Goal: Information Seeking & Learning: Learn about a topic

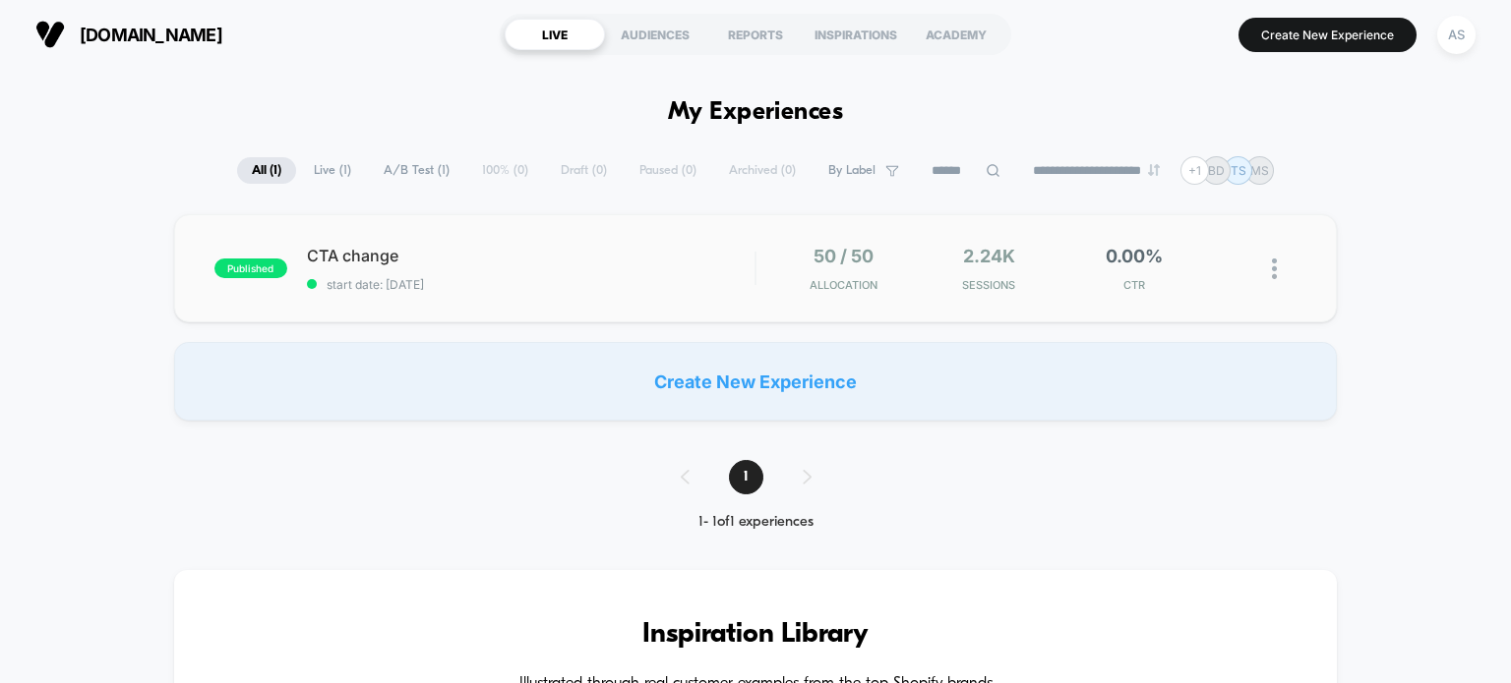
click at [787, 266] on div "50 / 50 Allocation" at bounding box center [844, 269] width 136 height 46
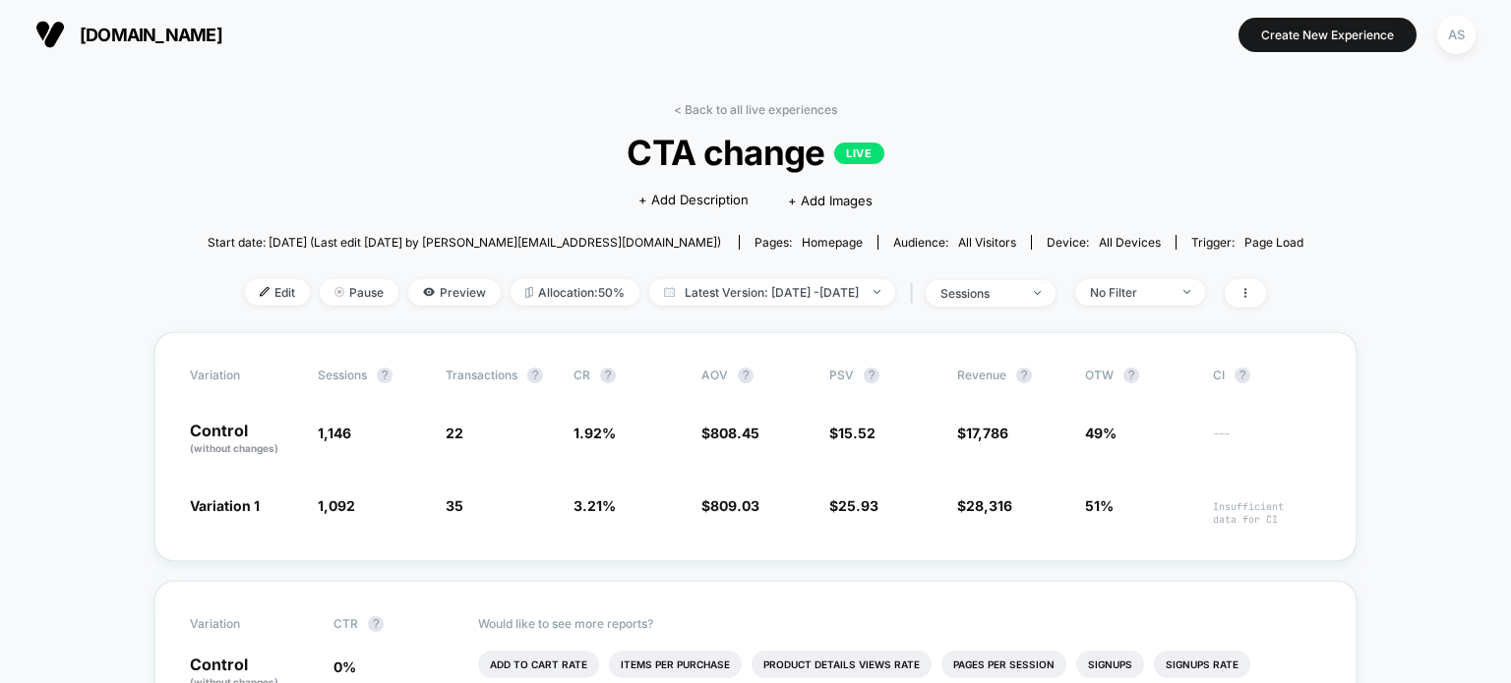
click at [779, 117] on div "< Back to all live experiences CTA change LIVE Click to edit experience details…" at bounding box center [756, 217] width 1096 height 230
click at [779, 109] on link "< Back to all live experiences" at bounding box center [755, 109] width 163 height 15
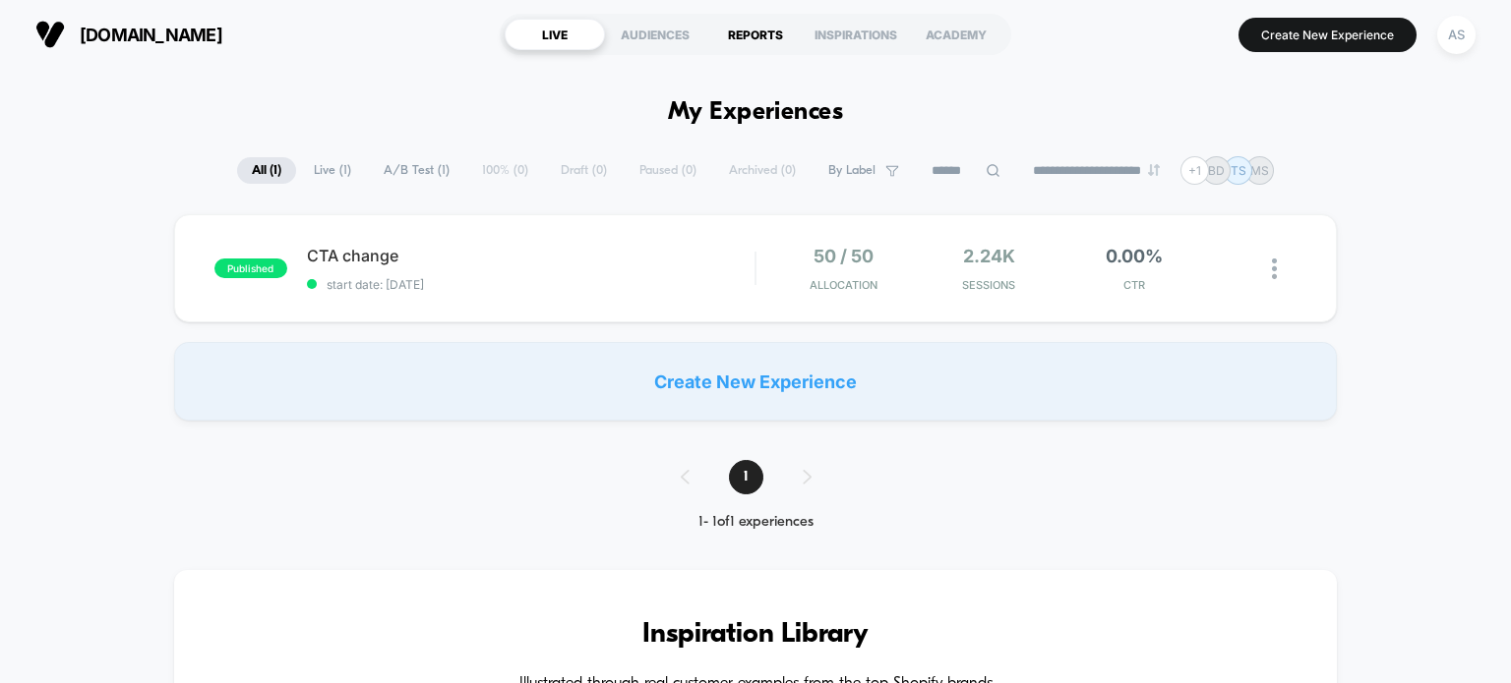
click at [764, 30] on div "REPORTS" at bounding box center [755, 34] width 100 height 31
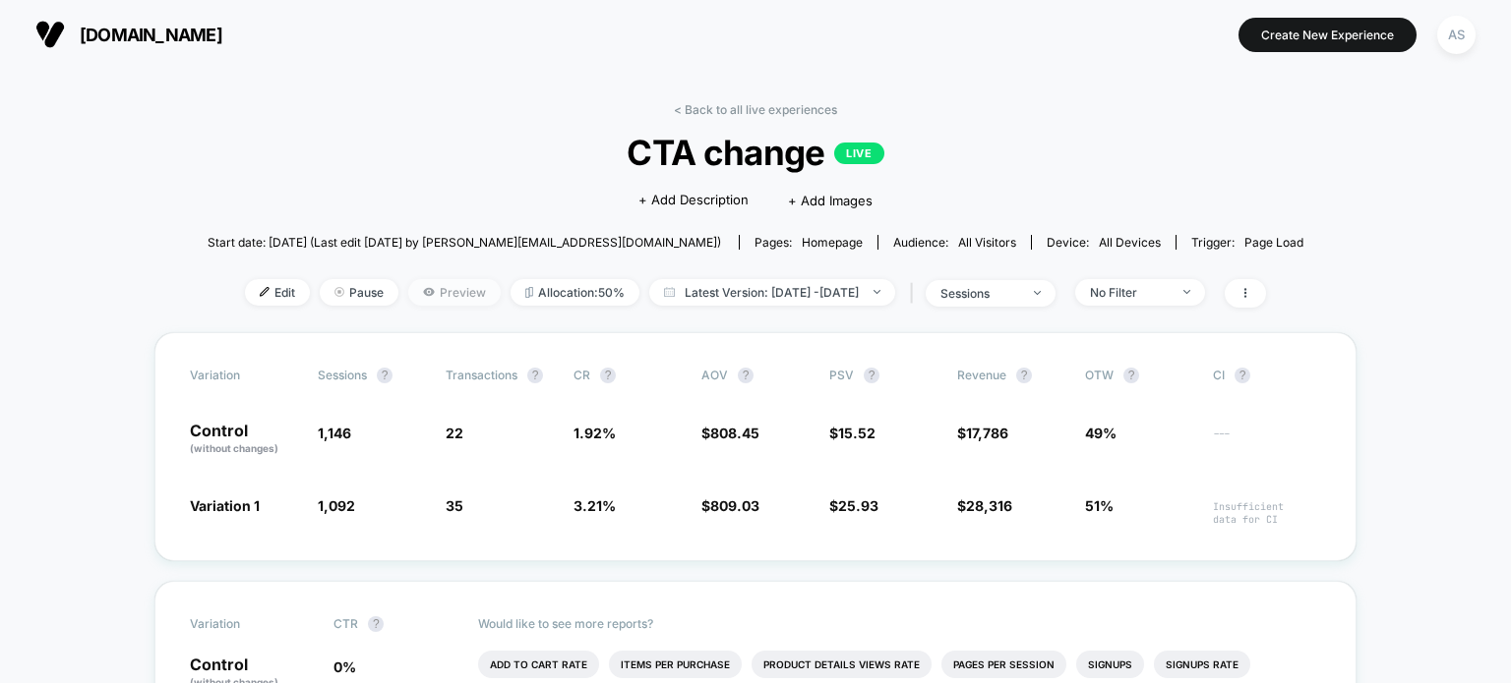
click at [445, 295] on span "Preview" at bounding box center [454, 292] width 92 height 27
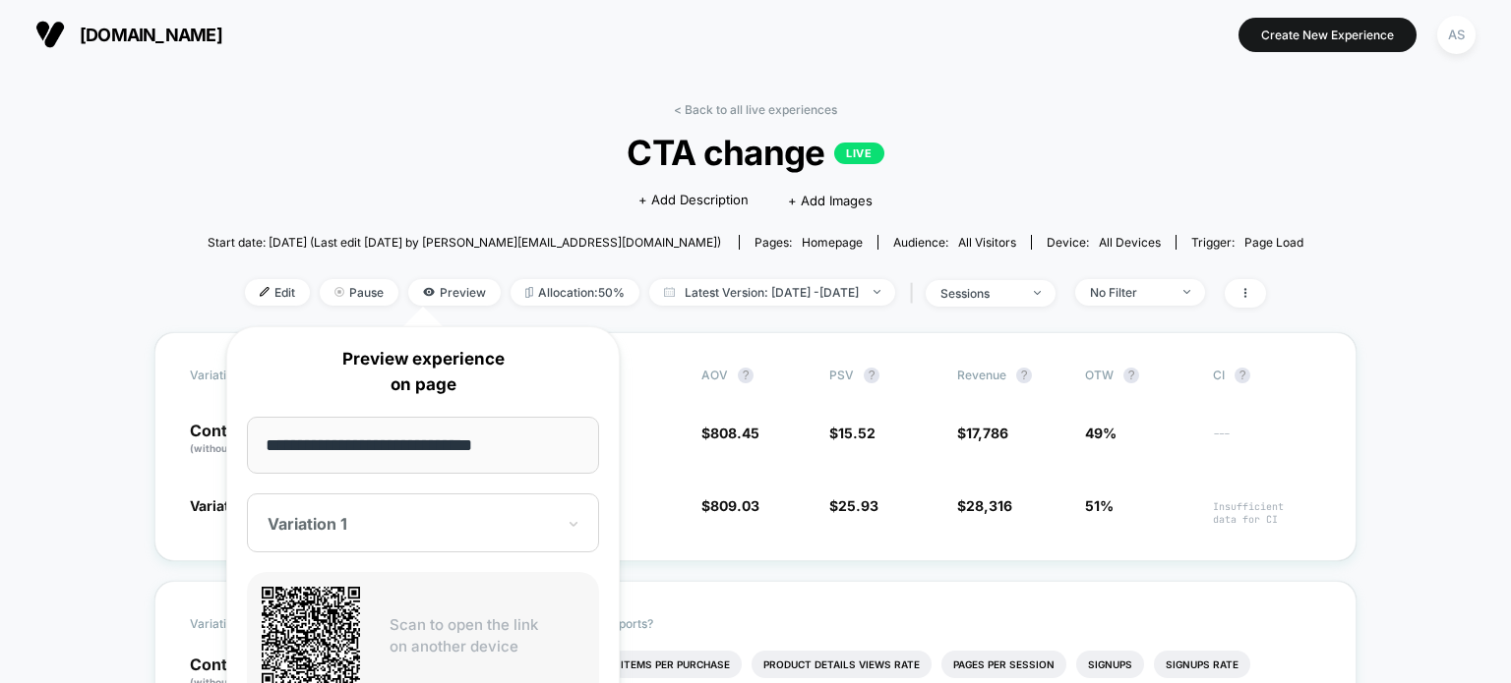
click at [539, 176] on div "Click to edit experience details + Add Description + Add Images" at bounding box center [755, 199] width 657 height 52
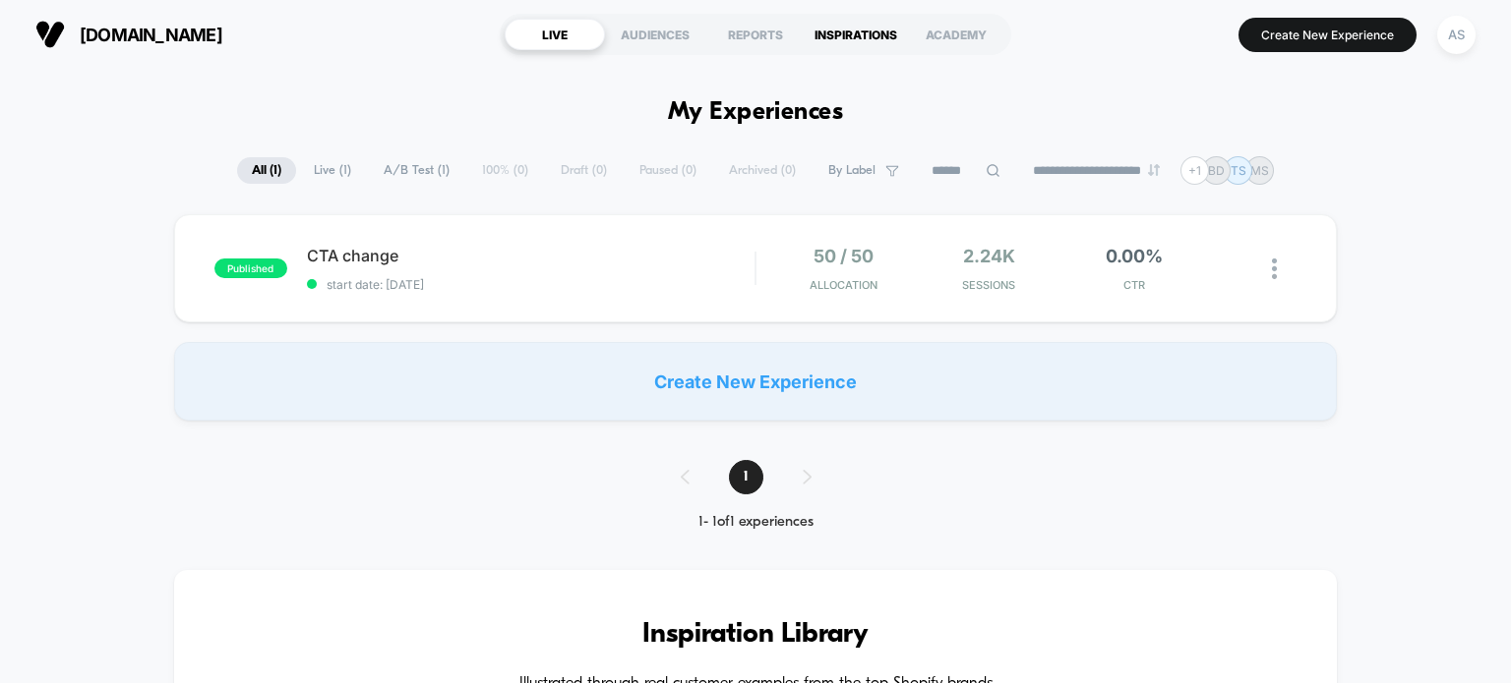
click at [865, 40] on div "INSPIRATIONS" at bounding box center [855, 34] width 100 height 31
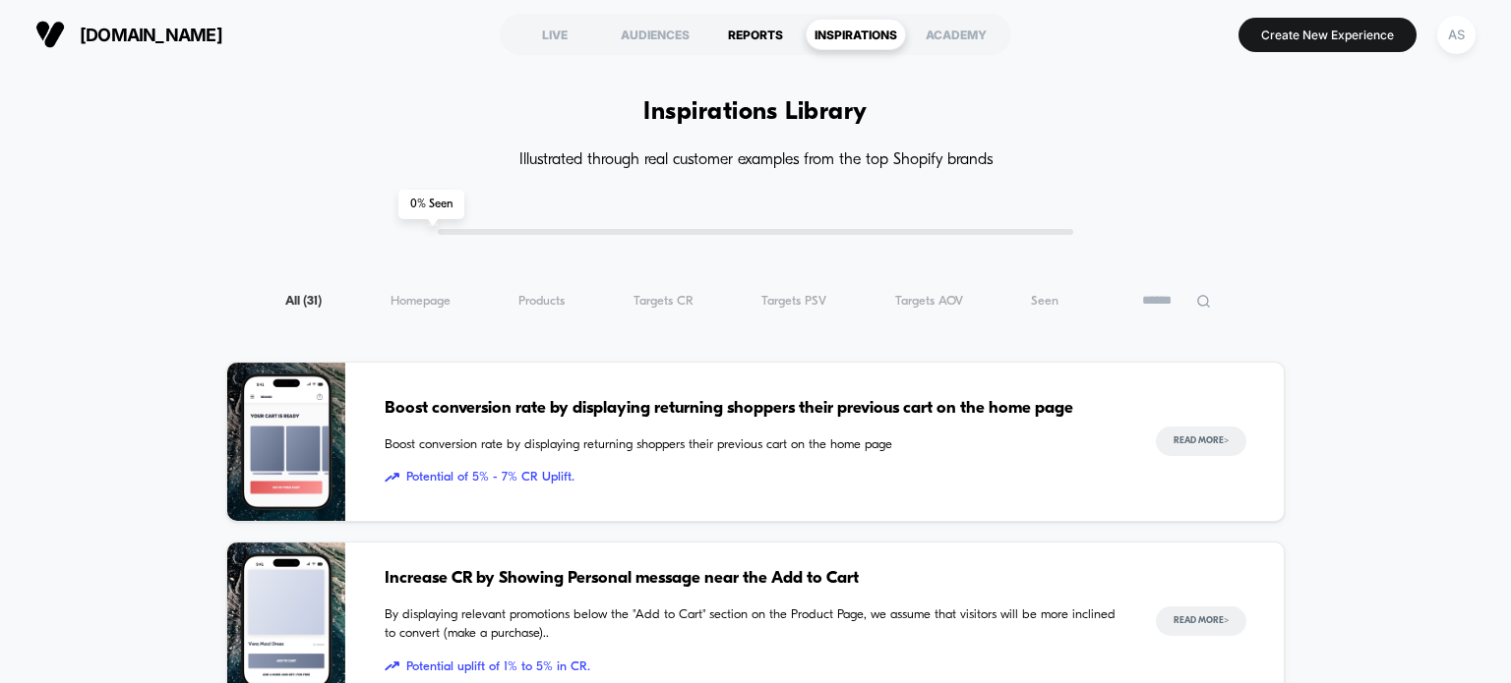
click at [709, 45] on div "REPORTS" at bounding box center [755, 34] width 100 height 31
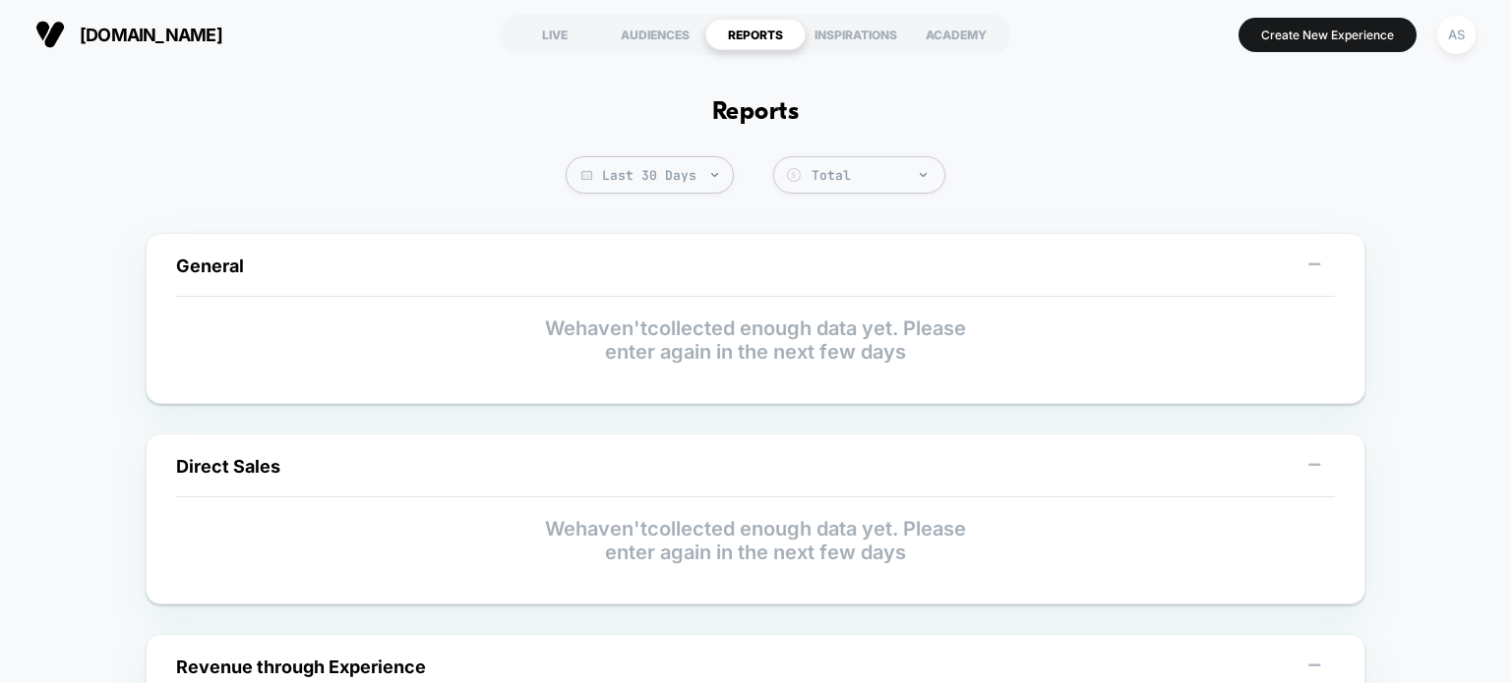
click at [770, 30] on div "REPORTS" at bounding box center [755, 34] width 100 height 31
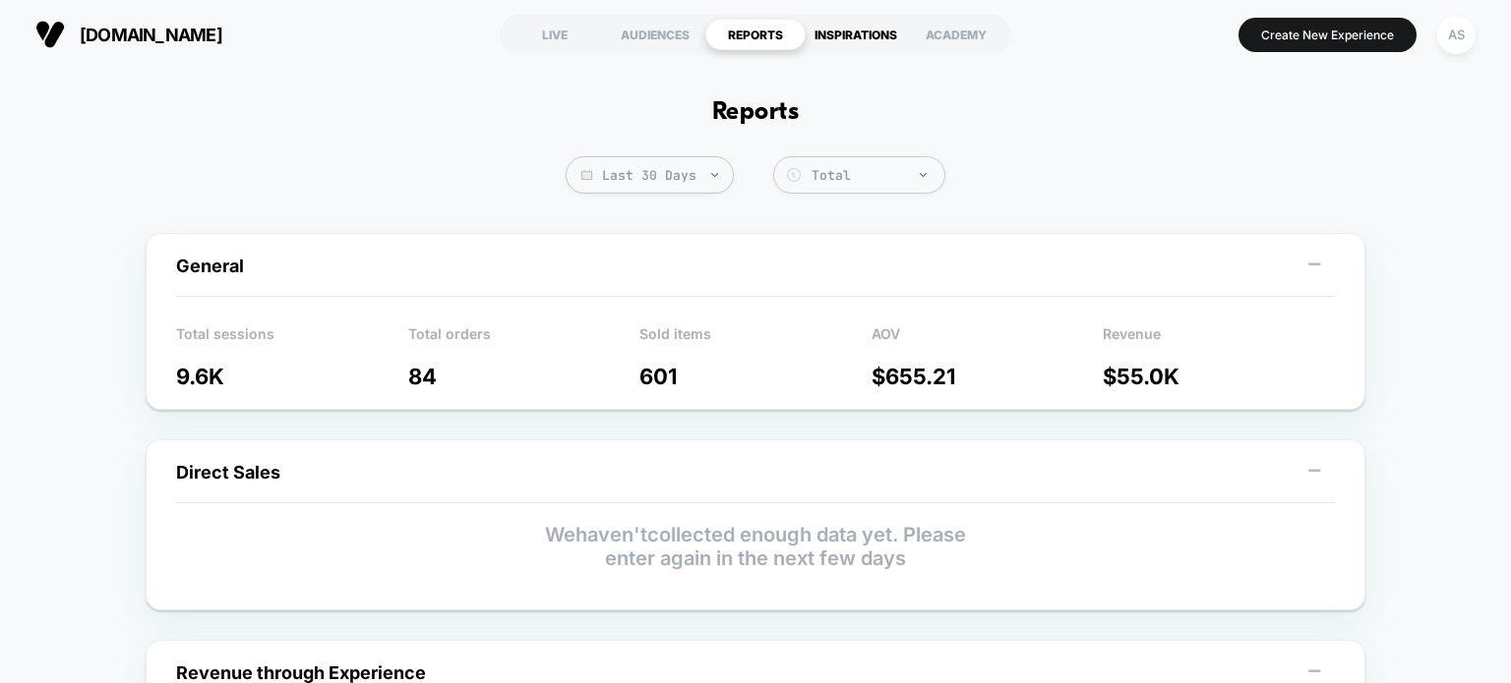
click at [823, 23] on div "INSPIRATIONS" at bounding box center [855, 34] width 100 height 31
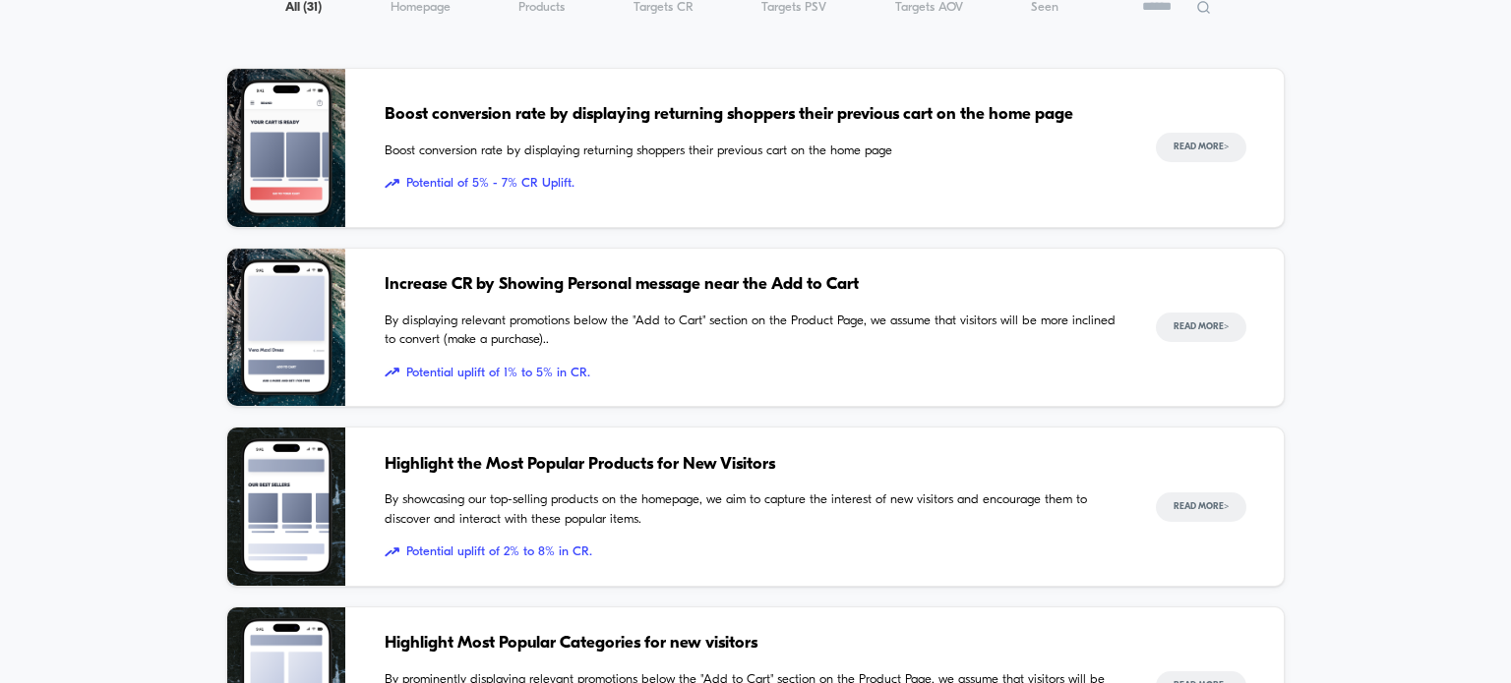
scroll to position [197, 0]
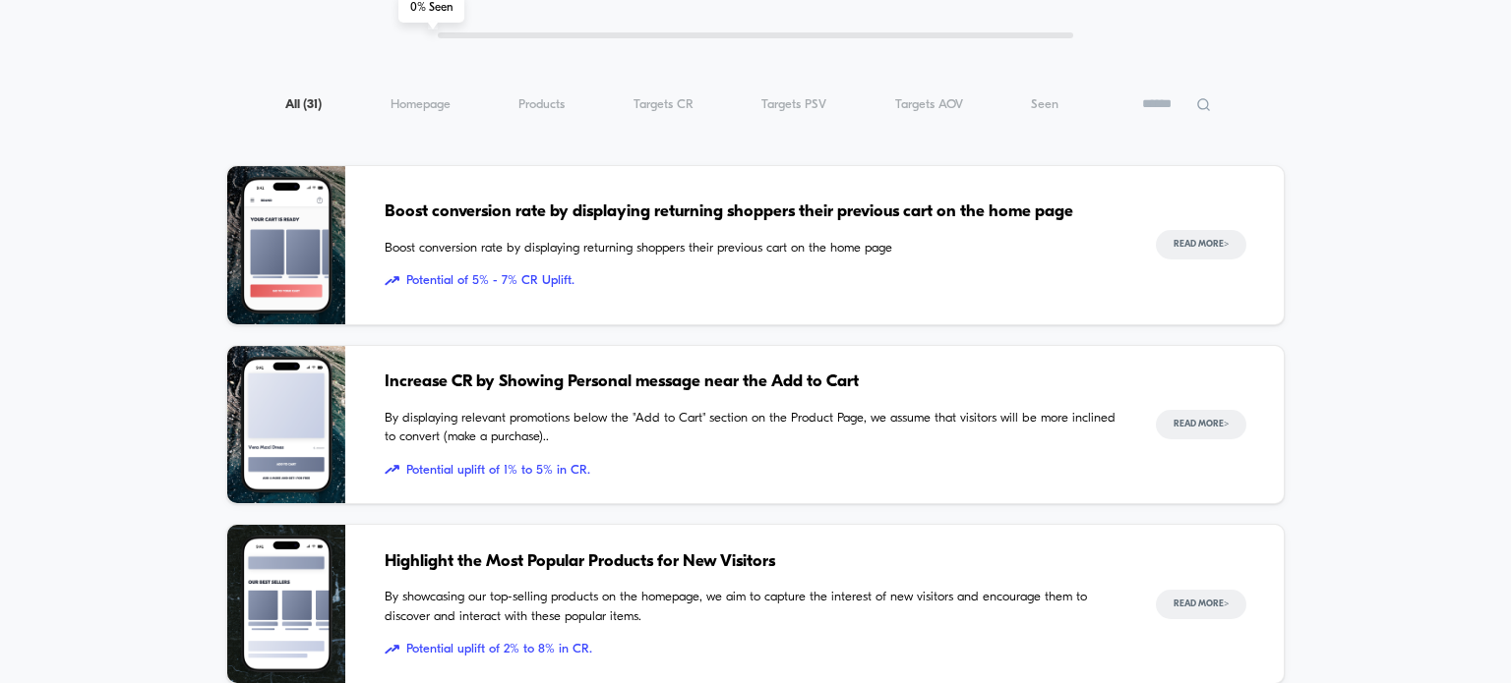
click at [756, 211] on span "Boost conversion rate by displaying returning shoppers their previous cart on t…" at bounding box center [750, 213] width 731 height 26
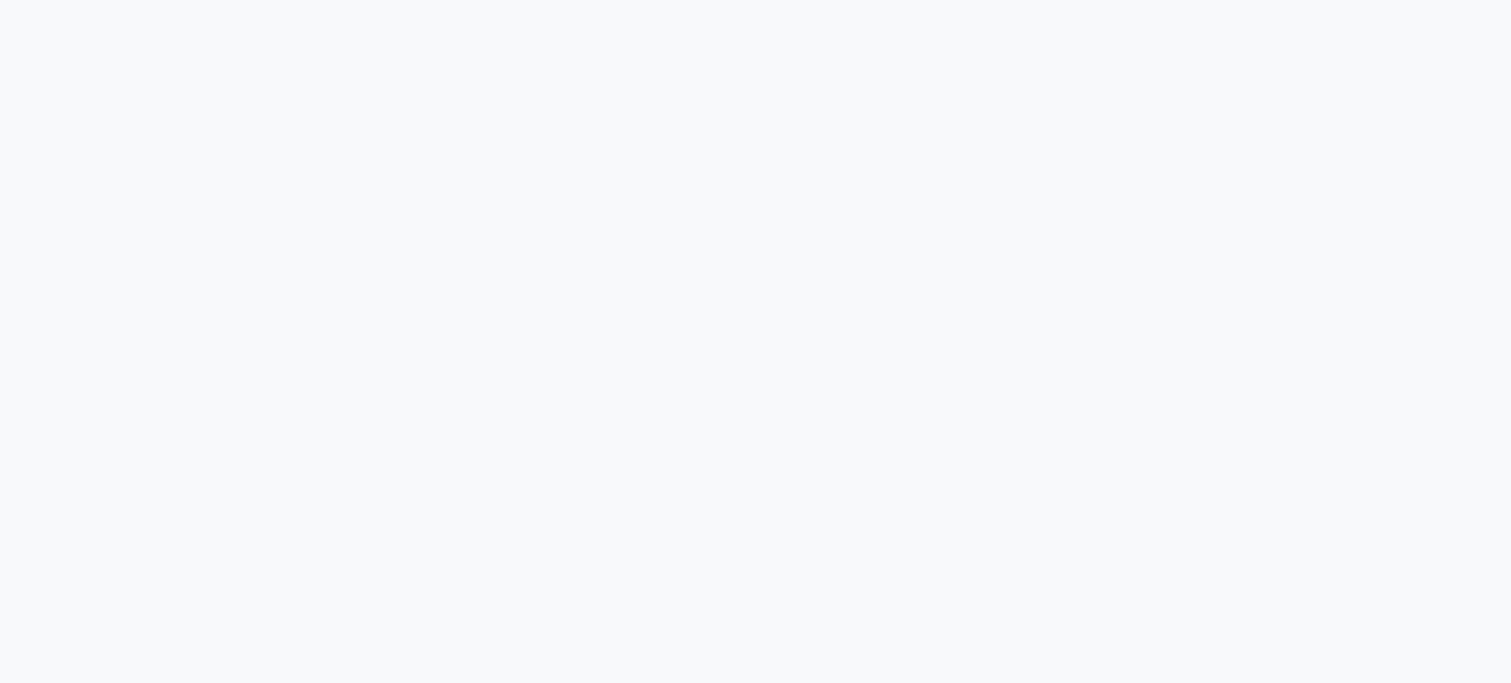
scroll to position [2347, 0]
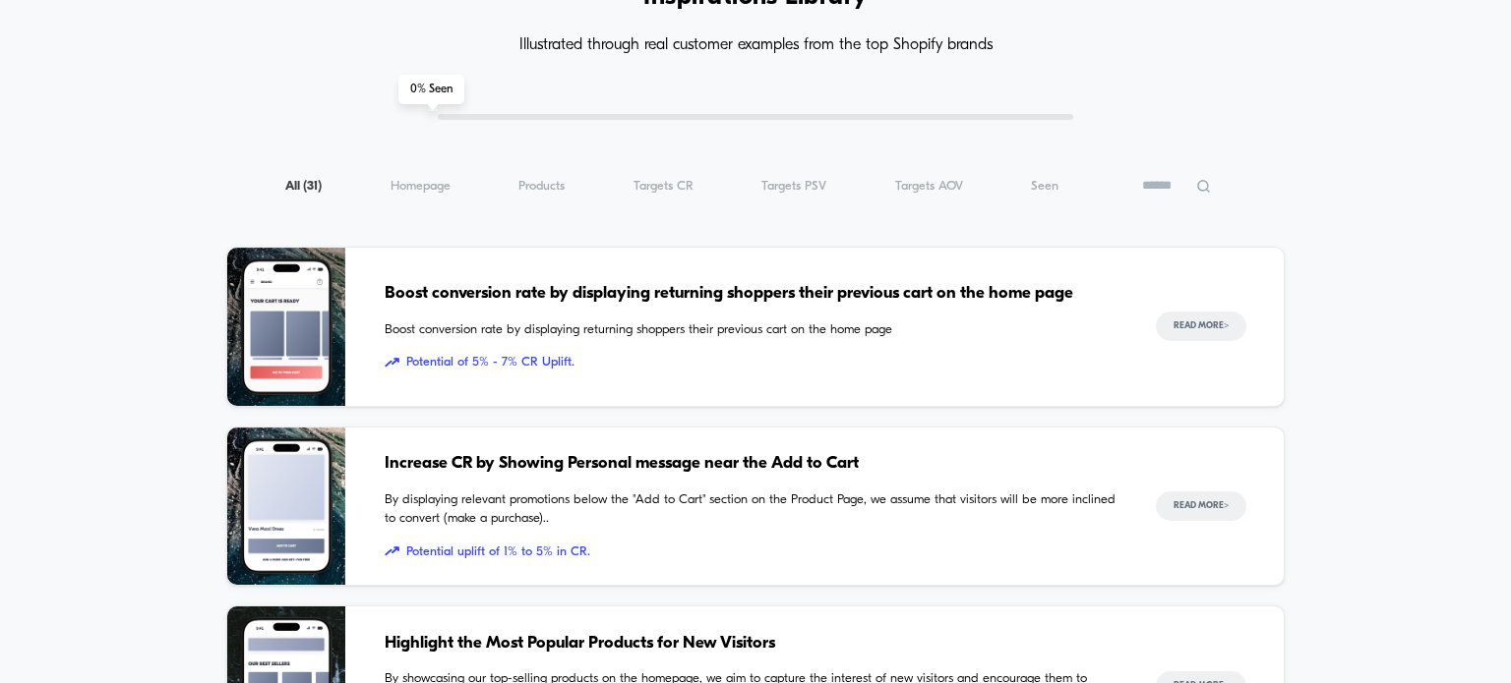
scroll to position [197, 0]
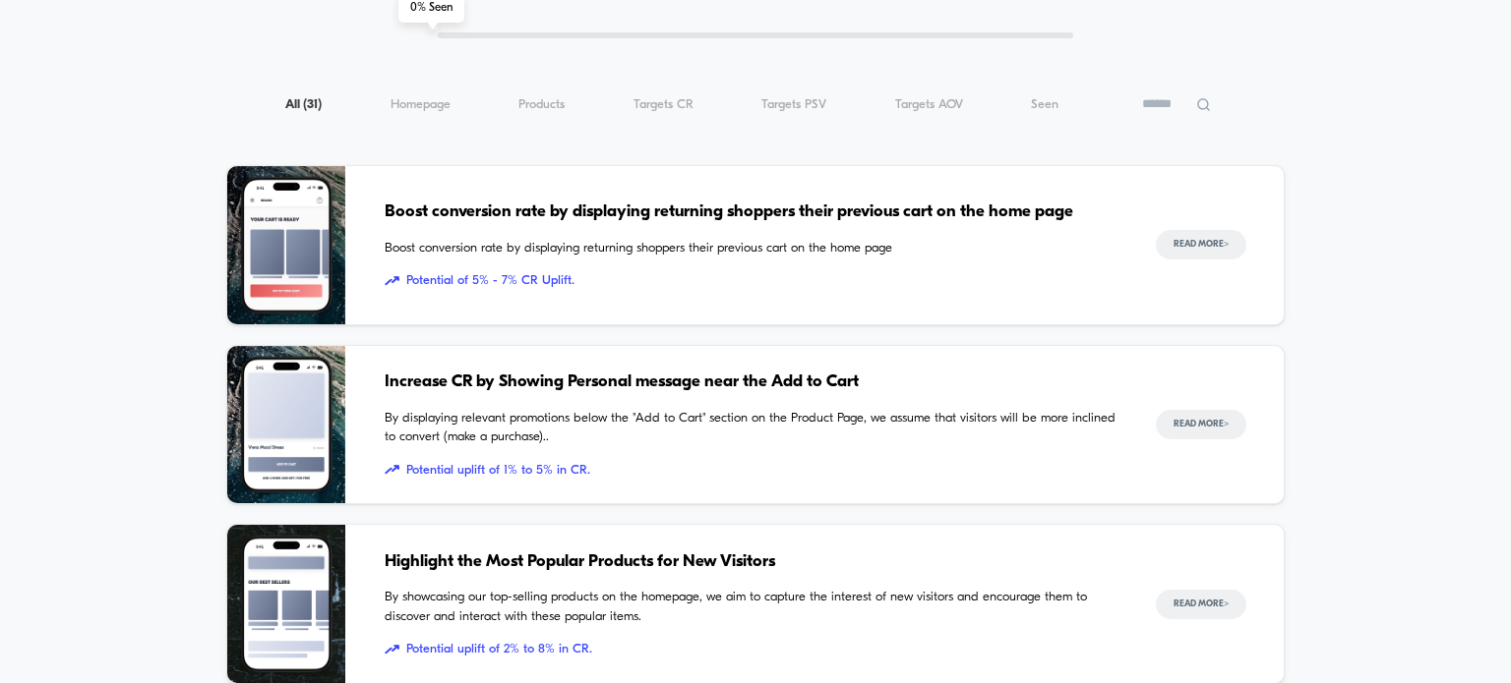
click at [608, 385] on span "Increase CR by Showing Personal message near the Add to Cart" at bounding box center [750, 383] width 731 height 26
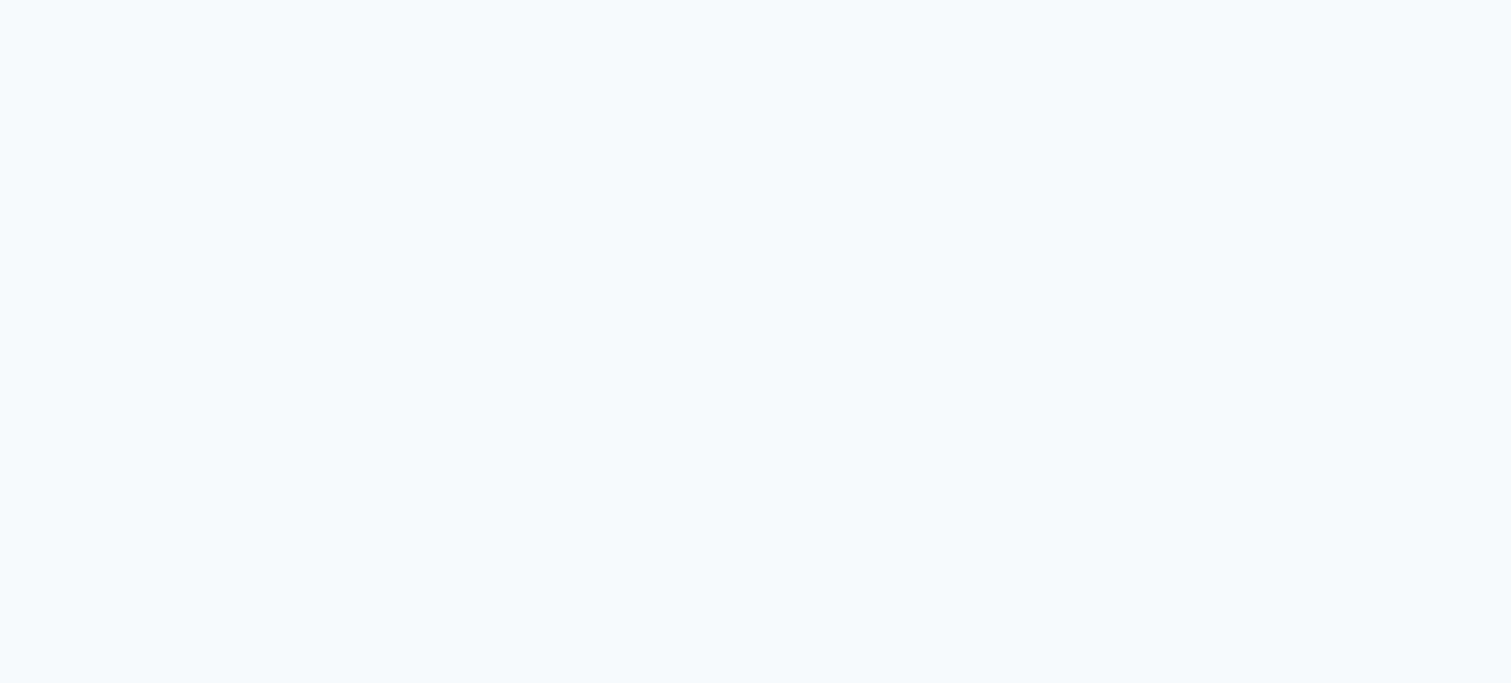
scroll to position [295, 0]
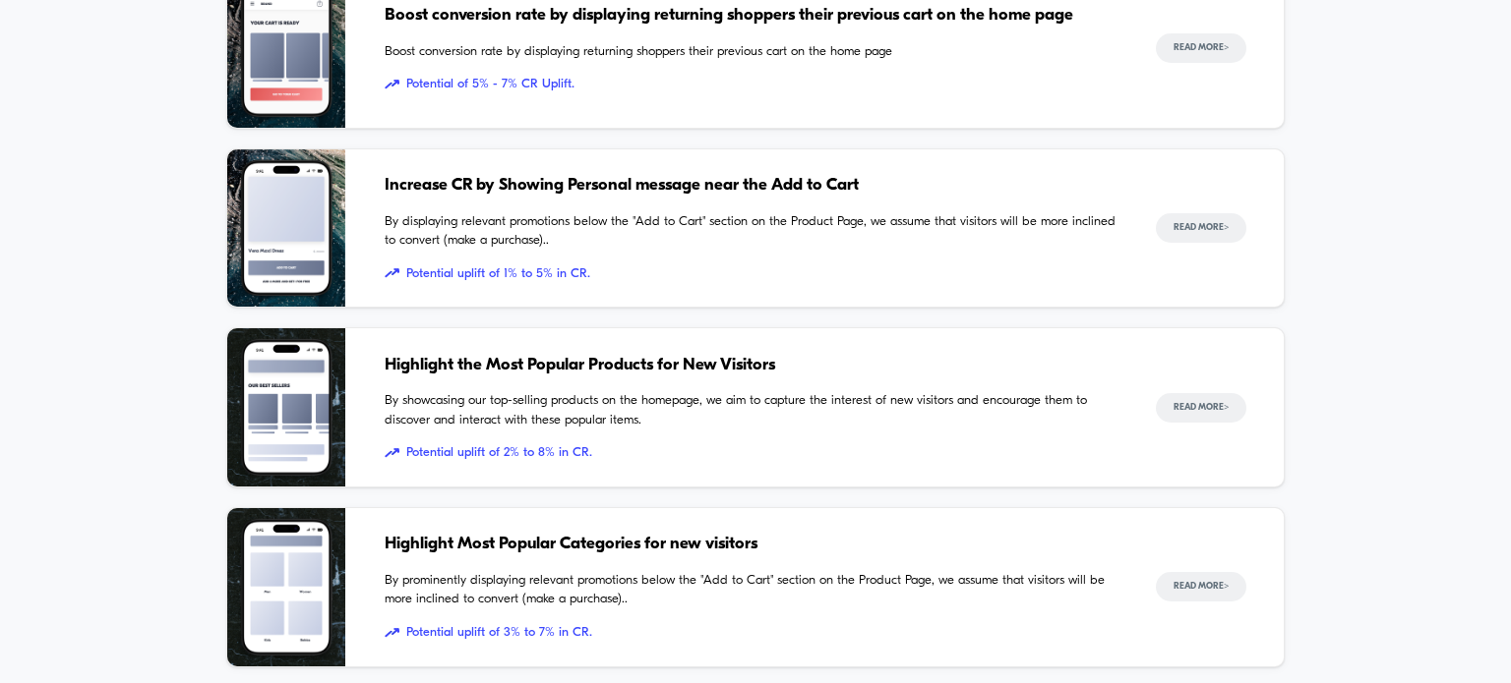
scroll to position [492, 0]
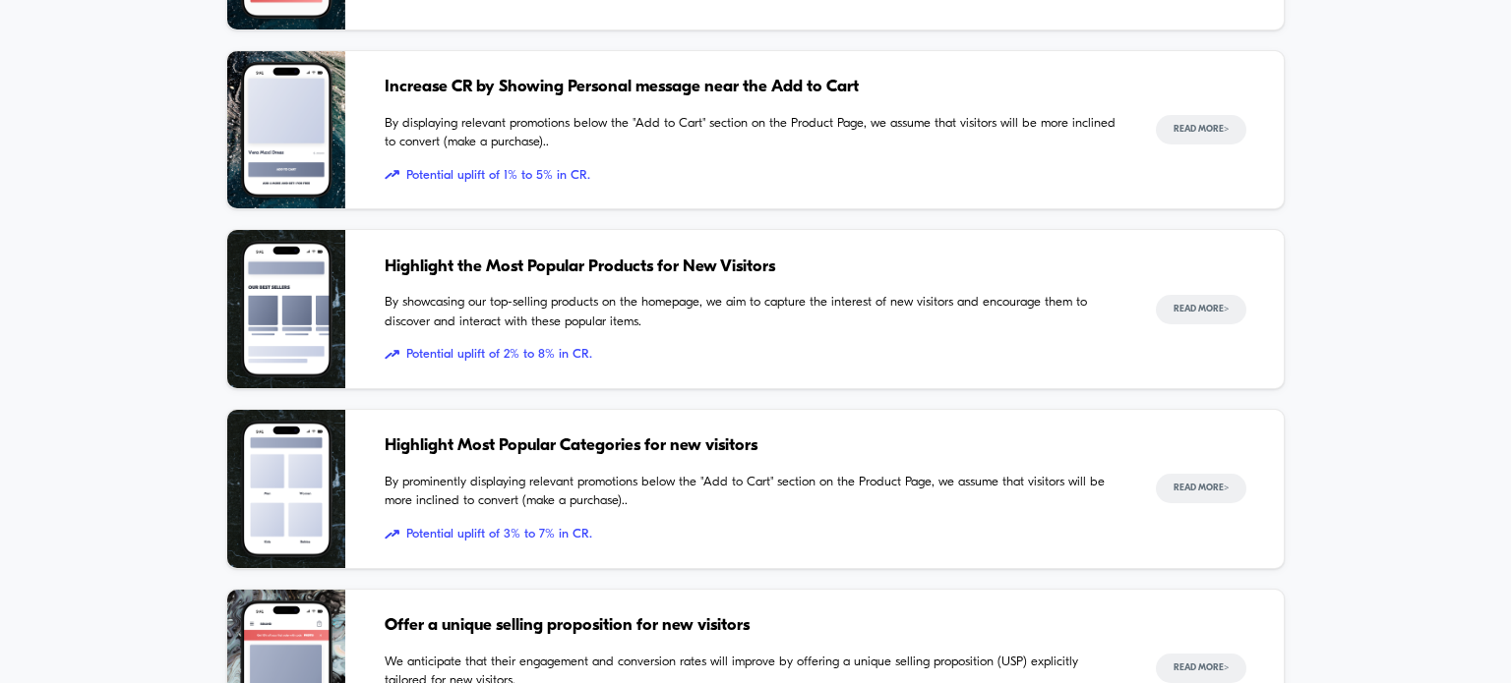
click at [579, 262] on span "Highlight the Most Popular Products for New Visitors" at bounding box center [750, 268] width 731 height 26
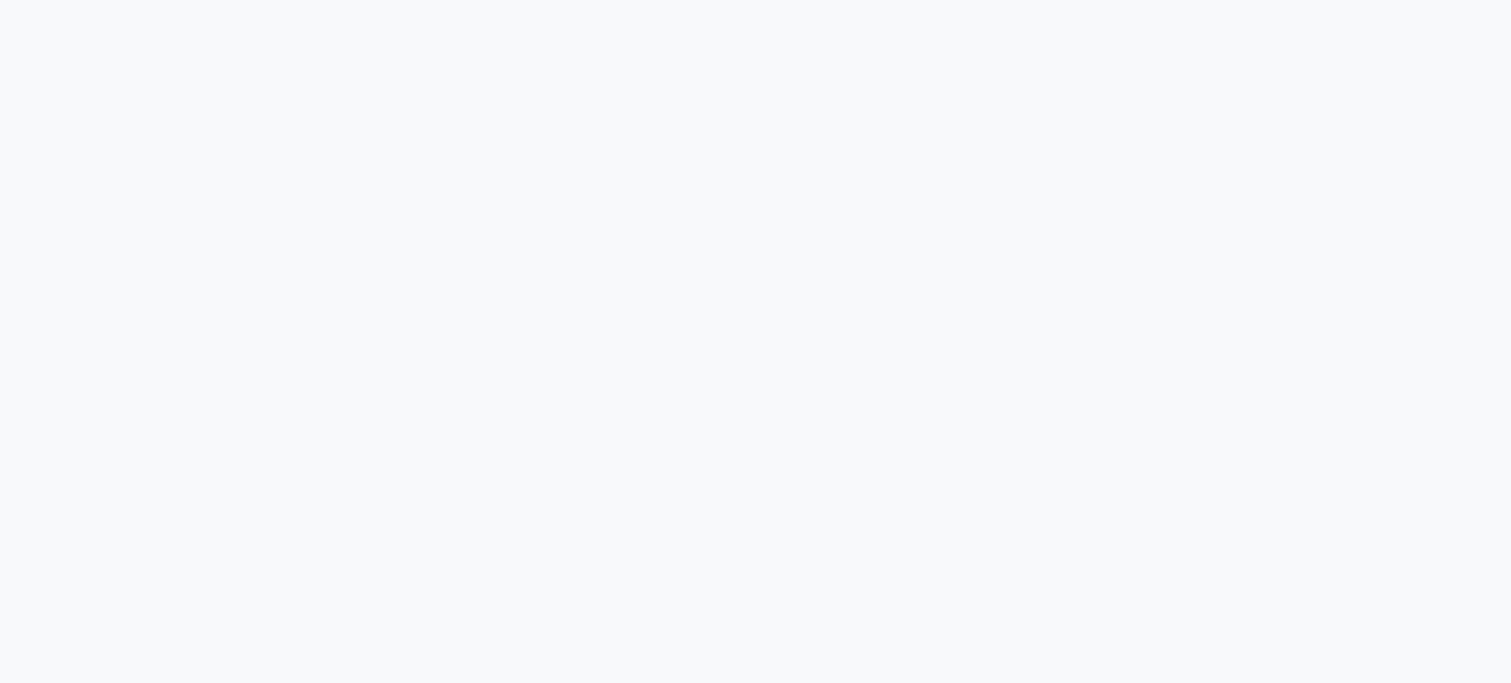
scroll to position [492, 0]
